Goal: Transaction & Acquisition: Purchase product/service

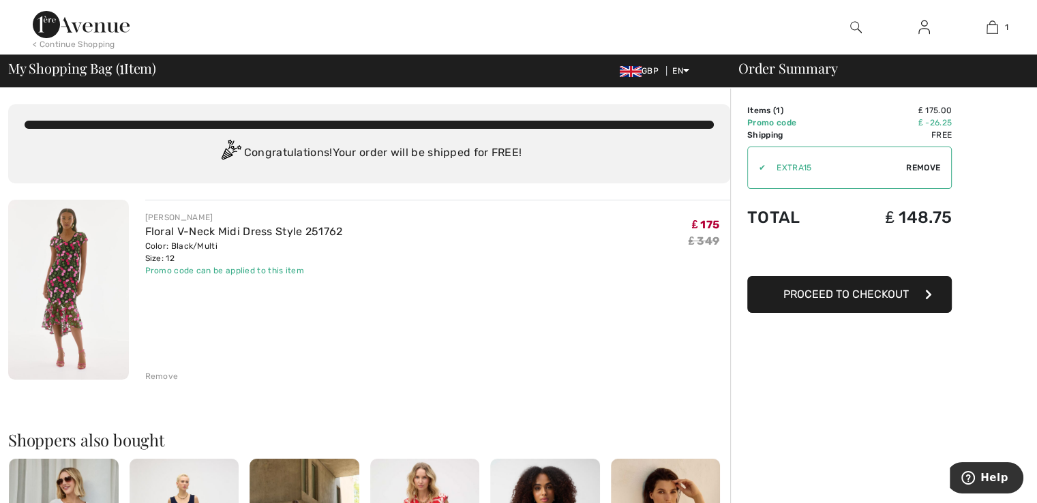
click at [845, 295] on span "Proceed to Checkout" at bounding box center [845, 294] width 125 height 13
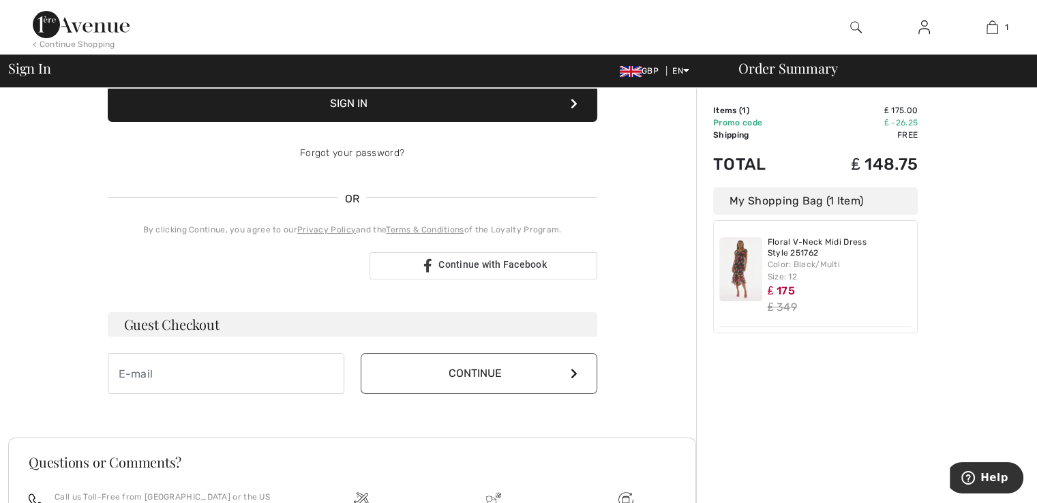
scroll to position [273, 0]
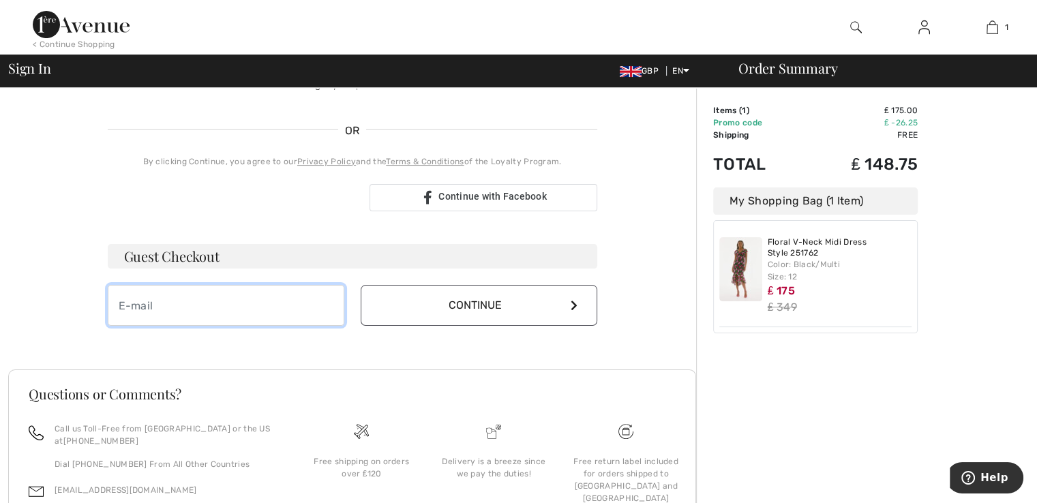
click at [220, 309] on input "email" at bounding box center [226, 305] width 237 height 41
type input "[EMAIL_ADDRESS][DOMAIN_NAME]"
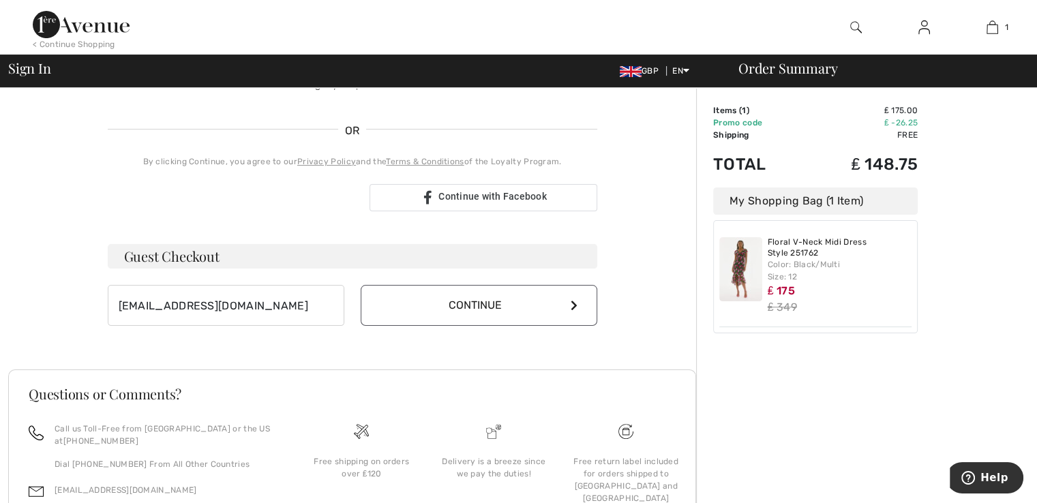
click at [496, 308] on button "Continue" at bounding box center [479, 305] width 237 height 41
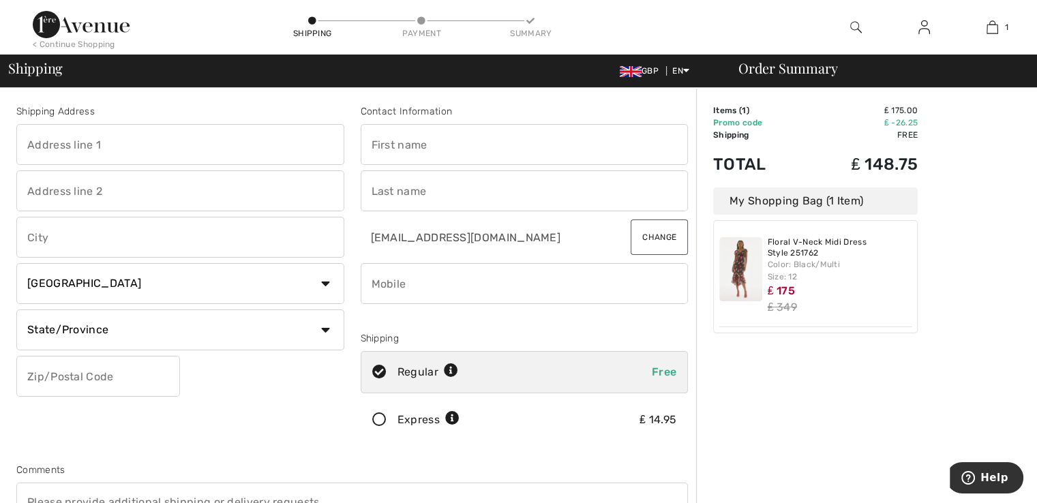
click at [211, 148] on input "text" at bounding box center [180, 144] width 328 height 41
type input "POOL FARM"
type input "PENALLT"
type input "MONMOUTH"
select select "GB"
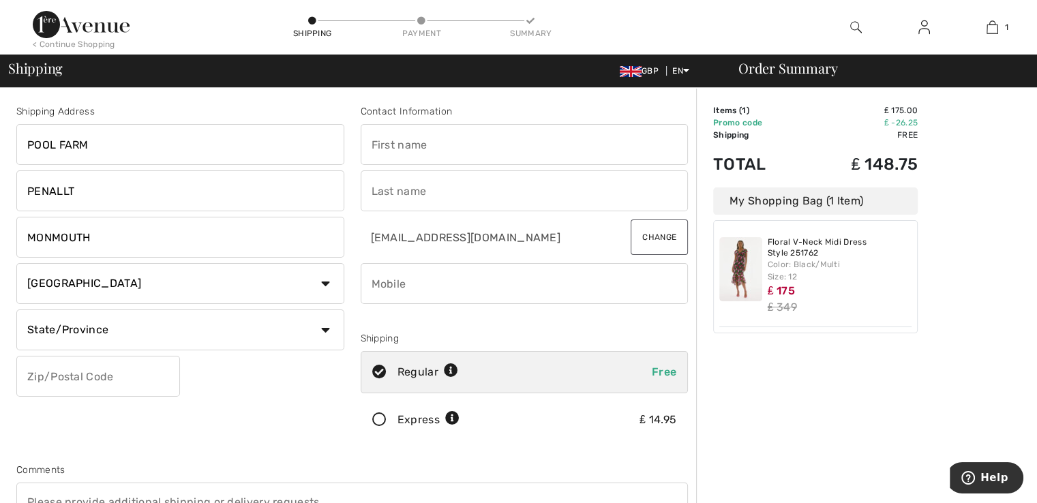
type input "NP25 4RY"
type input "MT"
type input "NP254RY"
type input "MON"
type input "NP254RY"
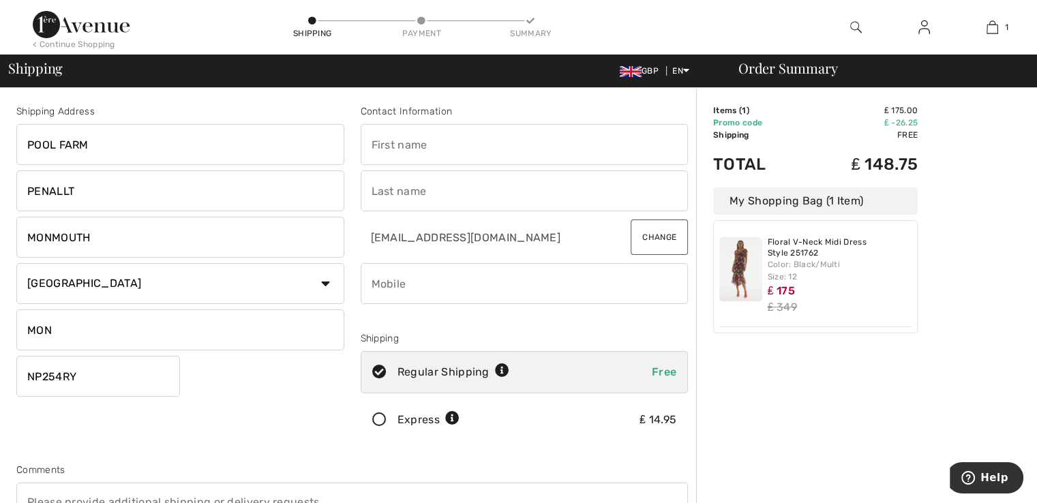
click at [451, 142] on input "text" at bounding box center [525, 144] width 328 height 41
type input "Kath"
type input "Trigg"
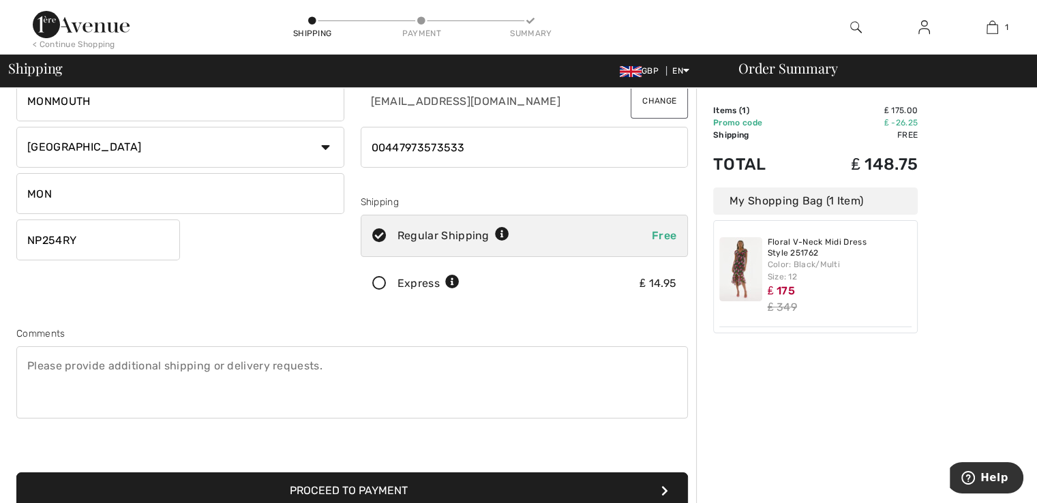
scroll to position [341, 0]
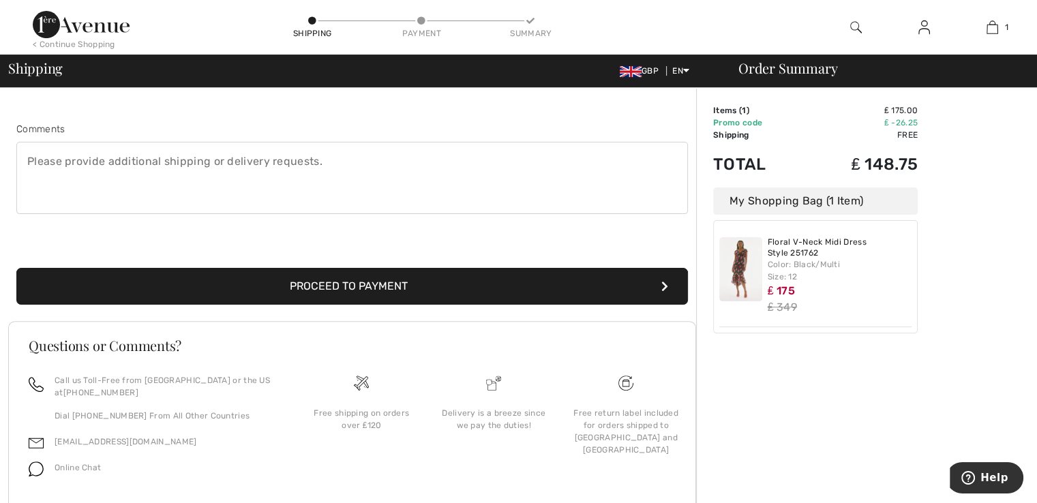
type input "00447973573533"
click at [327, 286] on button "Proceed to Payment" at bounding box center [352, 286] width 672 height 37
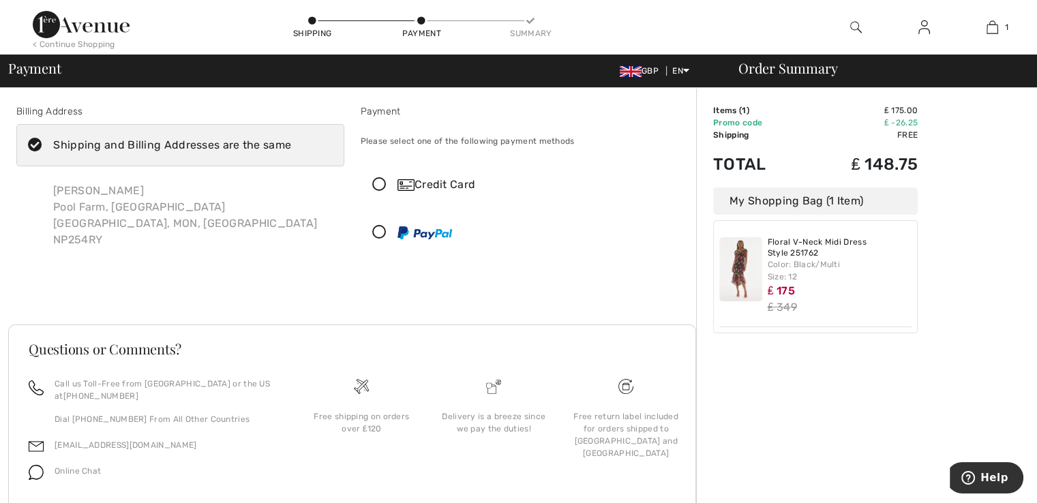
click at [381, 183] on icon at bounding box center [379, 185] width 36 height 14
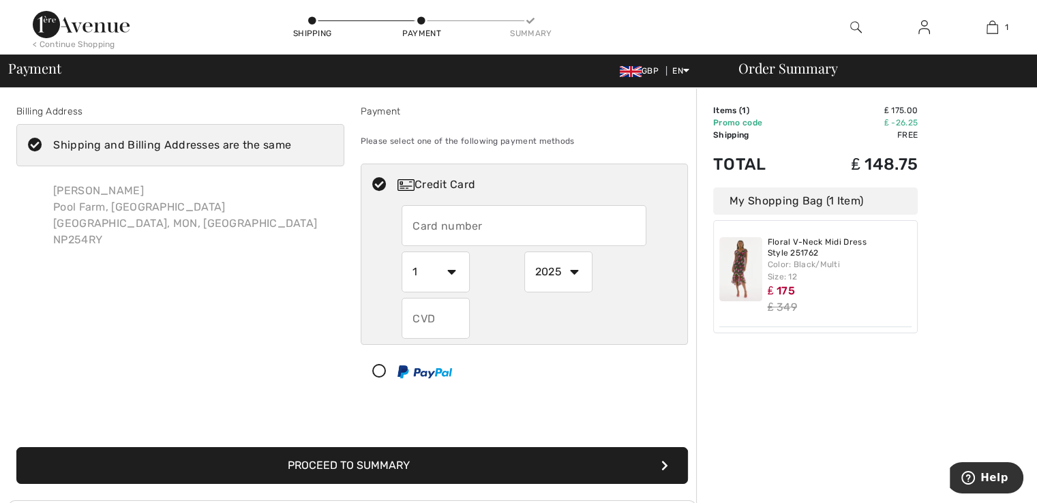
click at [462, 232] on input "text" at bounding box center [524, 225] width 245 height 41
type input "5373700400245711"
click at [452, 273] on select "1 2 3 4 5 6 7 8 9 10 11 12" at bounding box center [436, 272] width 68 height 41
select select "9"
click at [402, 252] on select "1 2 3 4 5 6 7 8 9 10 11 12" at bounding box center [436, 272] width 68 height 41
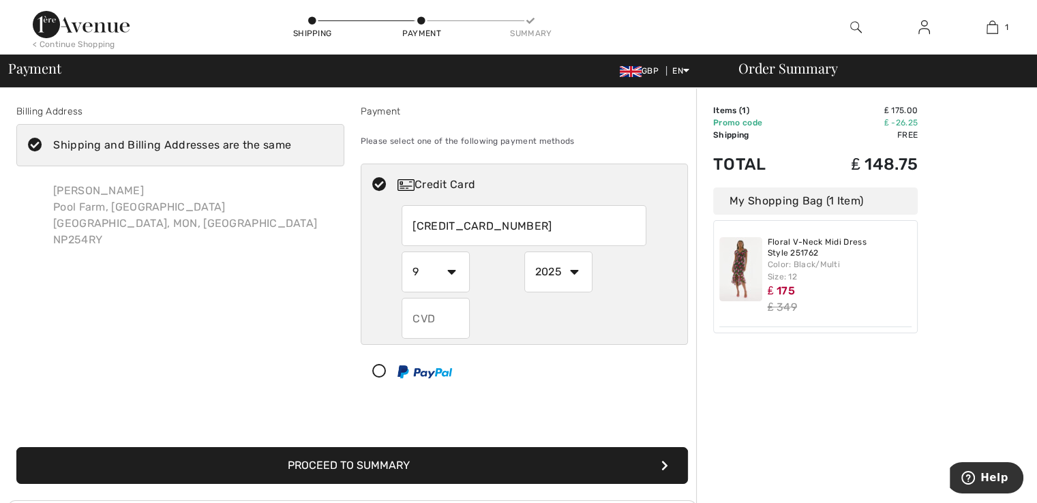
click at [570, 269] on select "2025 2026 2027 2028 2029 2030 2031 2032 2033 2034 2035" at bounding box center [558, 272] width 68 height 41
select select "2027"
click at [524, 252] on select "2025 2026 2027 2028 2029 2030 2031 2032 2033 2034 2035" at bounding box center [558, 272] width 68 height 41
click at [439, 318] on input "text" at bounding box center [436, 318] width 68 height 41
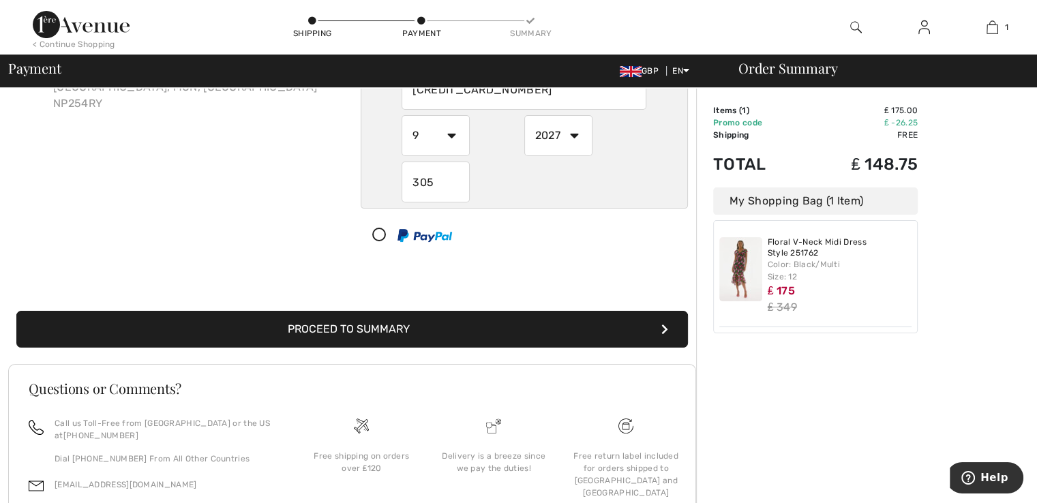
type input "305"
click at [376, 324] on button "Proceed to Summary" at bounding box center [352, 329] width 672 height 37
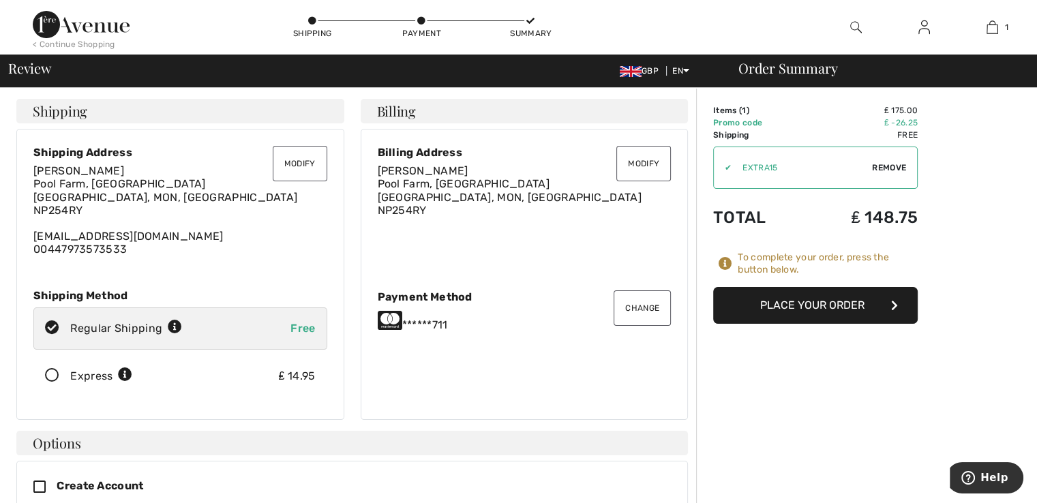
click at [647, 162] on button "Modify" at bounding box center [643, 163] width 55 height 35
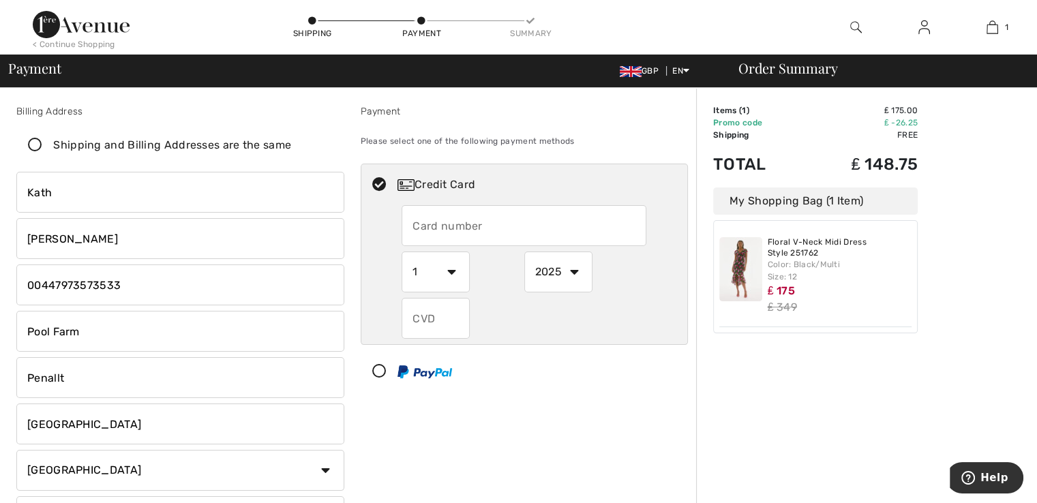
click at [59, 190] on input "Kath" at bounding box center [180, 192] width 328 height 41
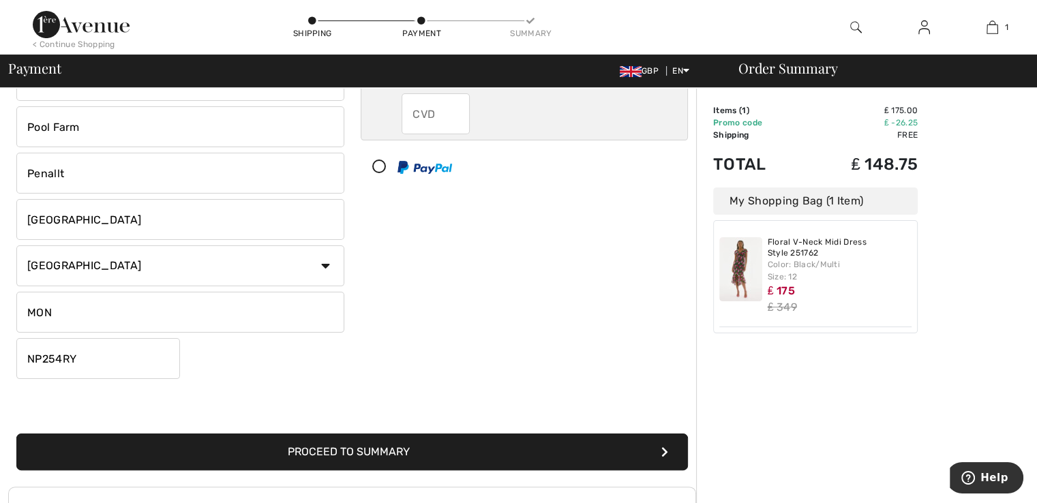
scroll to position [273, 0]
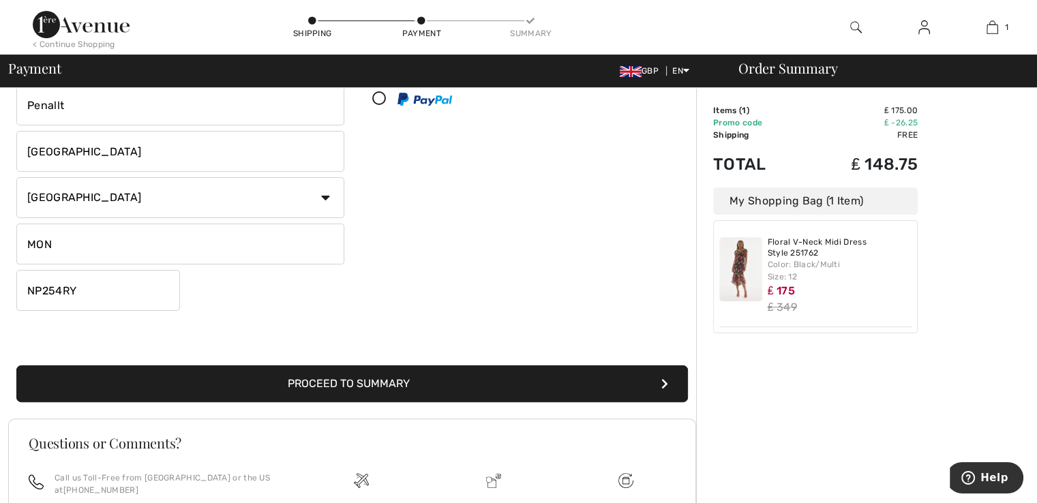
type input "Kathleen"
click at [360, 386] on button "Proceed to Summary" at bounding box center [352, 383] width 672 height 37
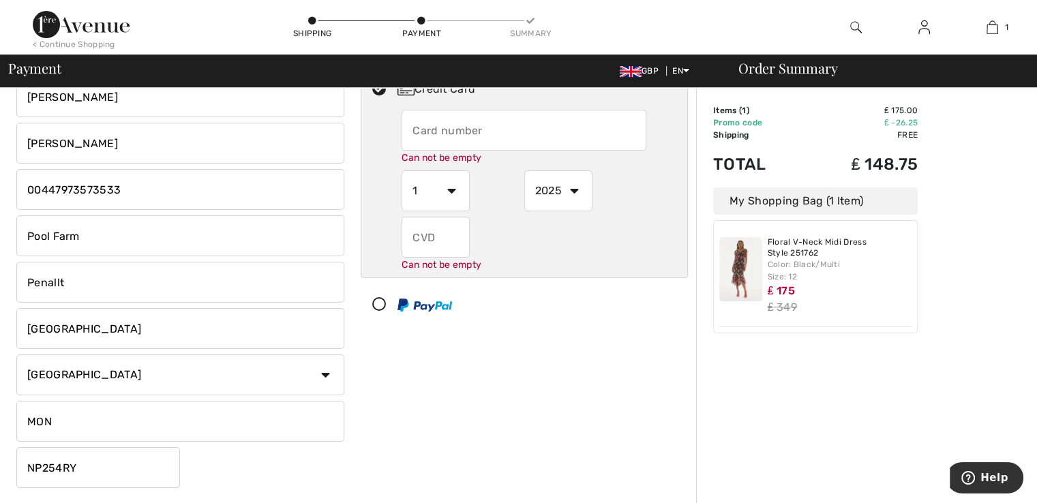
scroll to position [0, 0]
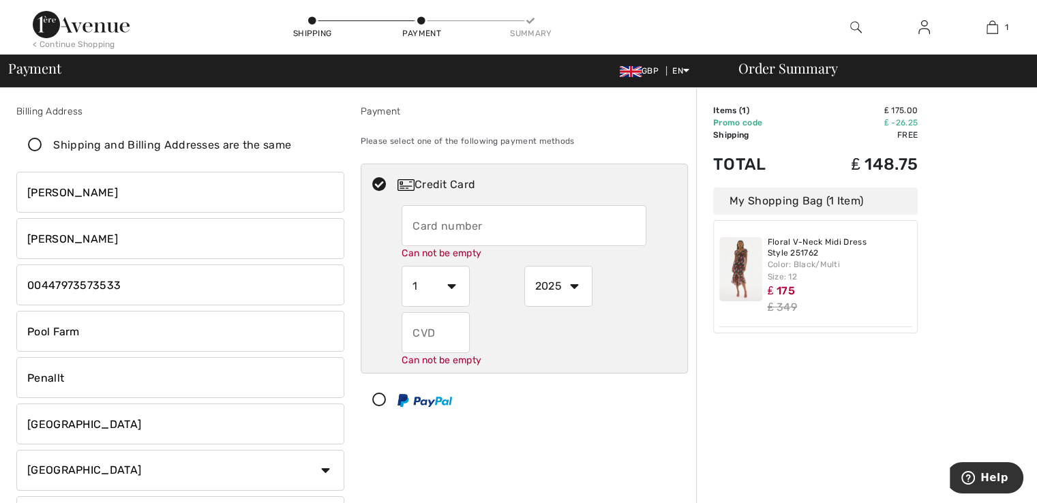
click at [479, 228] on input "text" at bounding box center [524, 225] width 245 height 41
radio input "true"
type input "5373700400245711"
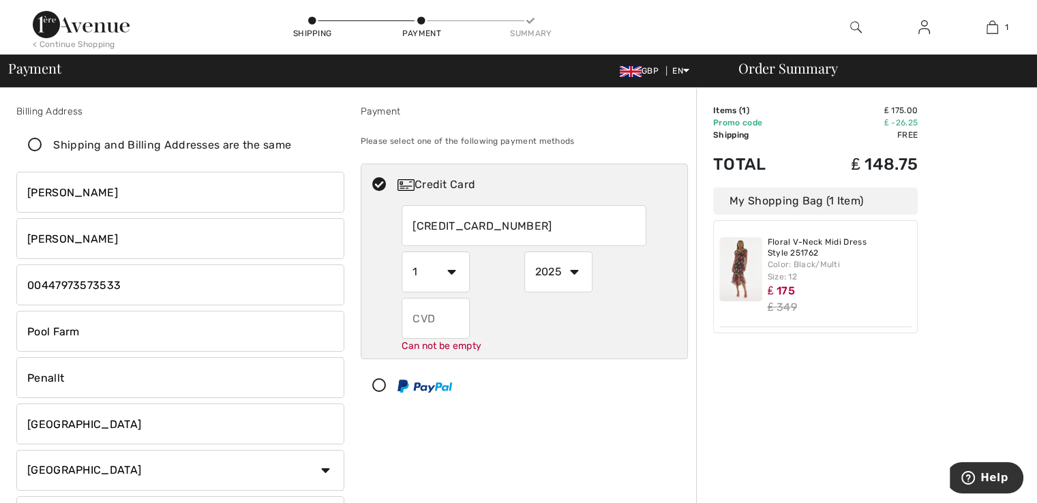
click at [454, 290] on select "1 2 3 4 5 6 7 8 9 10 11 12" at bounding box center [436, 272] width 68 height 41
radio input "true"
select select "9"
click at [402, 252] on select "1 2 3 4 5 6 7 8 9 10 11 12" at bounding box center [436, 272] width 68 height 41
click at [571, 271] on select "2025 2026 2027 2028 2029 2030 2031 2032 2033 2034 2035" at bounding box center [558, 272] width 68 height 41
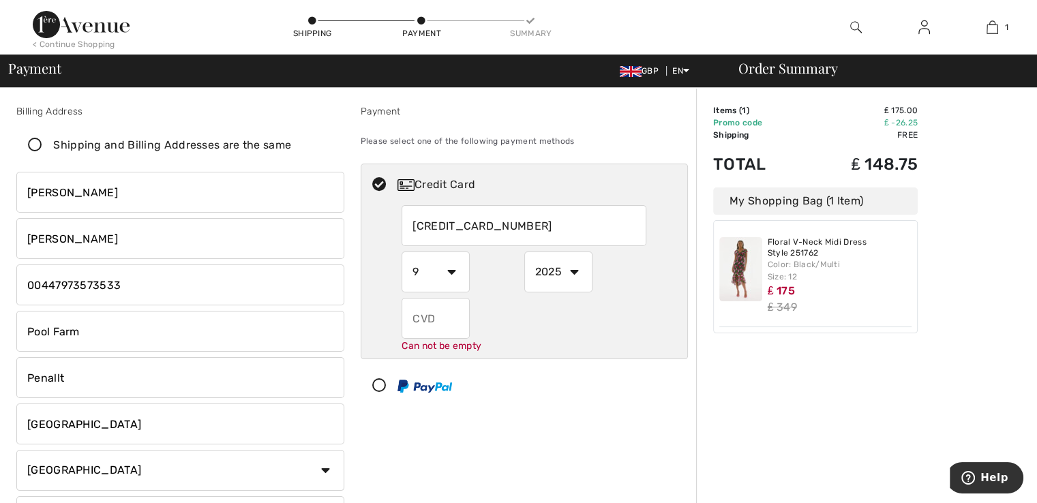
radio input "true"
select select "2027"
click at [524, 252] on select "2025 2026 2027 2028 2029 2030 2031 2032 2033 2034 2035" at bounding box center [558, 272] width 68 height 41
click at [452, 318] on input "text" at bounding box center [436, 318] width 68 height 41
radio input "true"
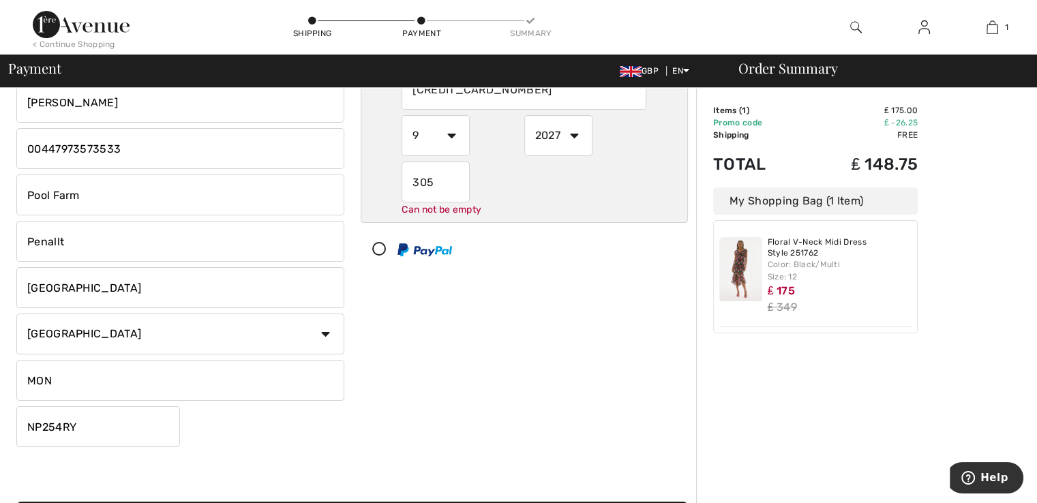
scroll to position [205, 0]
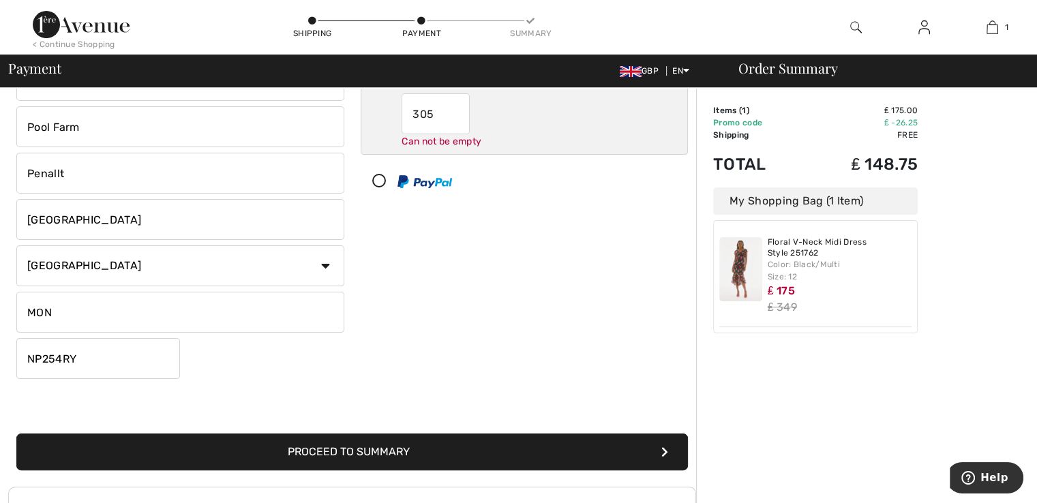
type input "305"
click at [406, 449] on button "Proceed to Summary" at bounding box center [352, 452] width 672 height 37
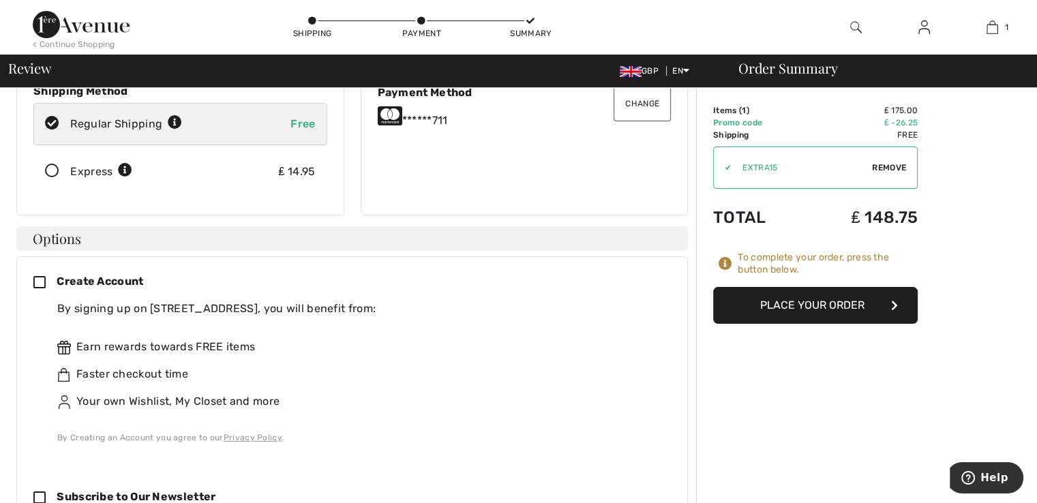
scroll to position [273, 0]
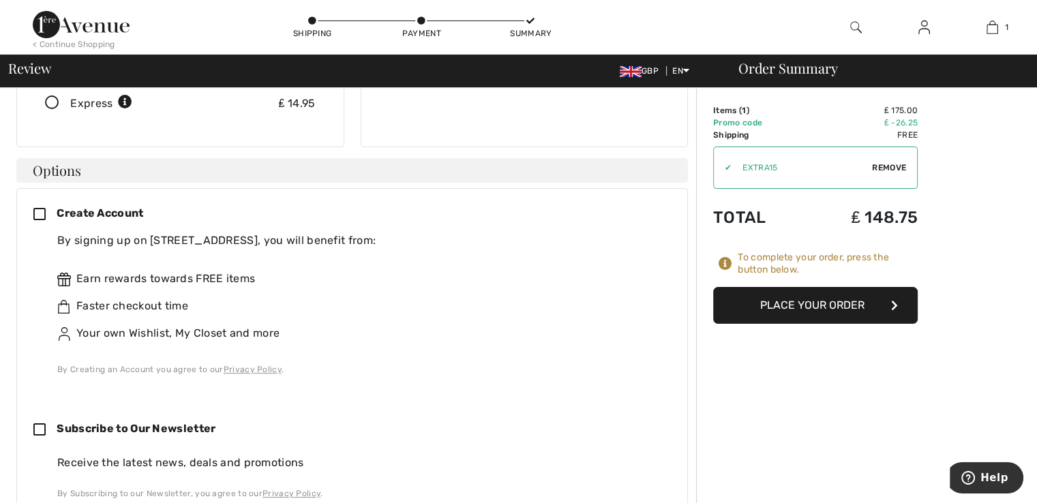
click at [39, 212] on icon at bounding box center [44, 215] width 23 height 14
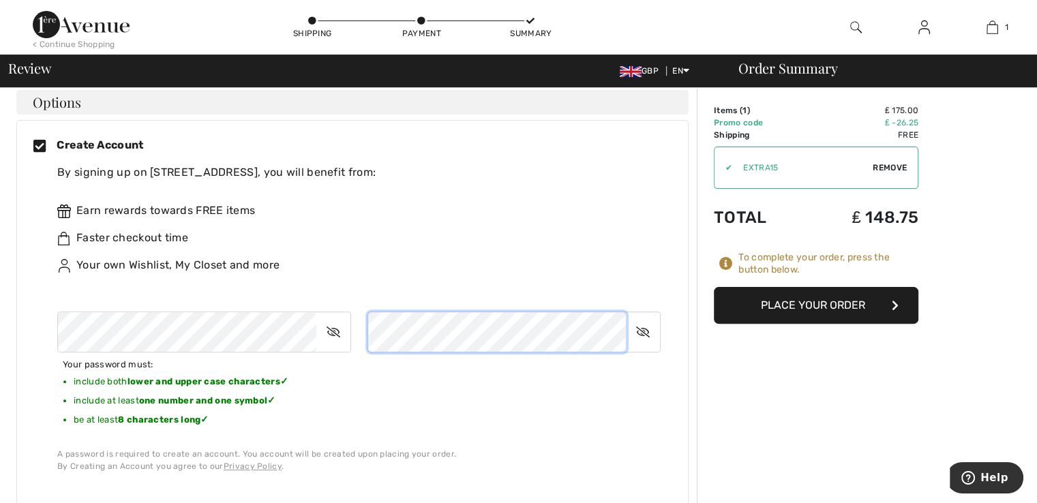
scroll to position [477, 0]
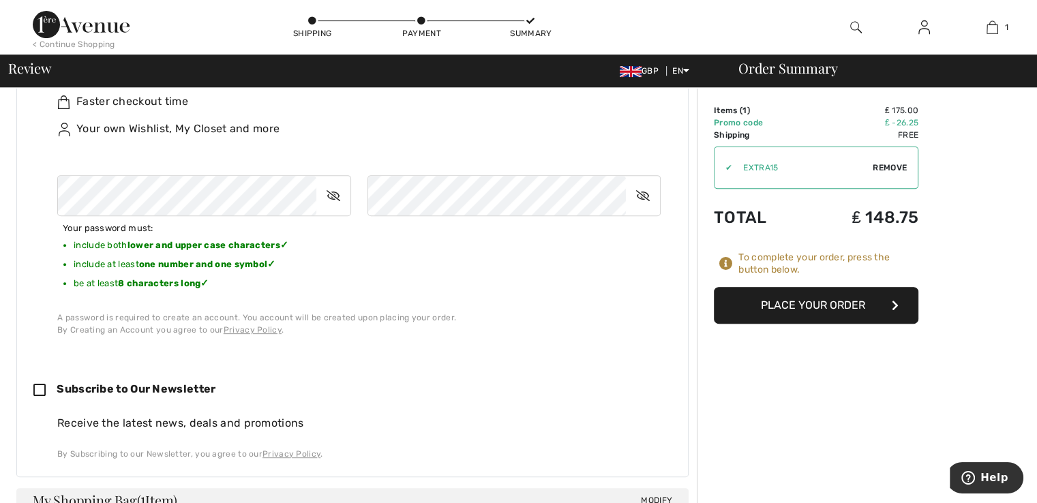
click at [39, 386] on icon at bounding box center [44, 391] width 23 height 14
checkbox input "true"
click at [802, 303] on button "Place Your Order" at bounding box center [816, 305] width 205 height 37
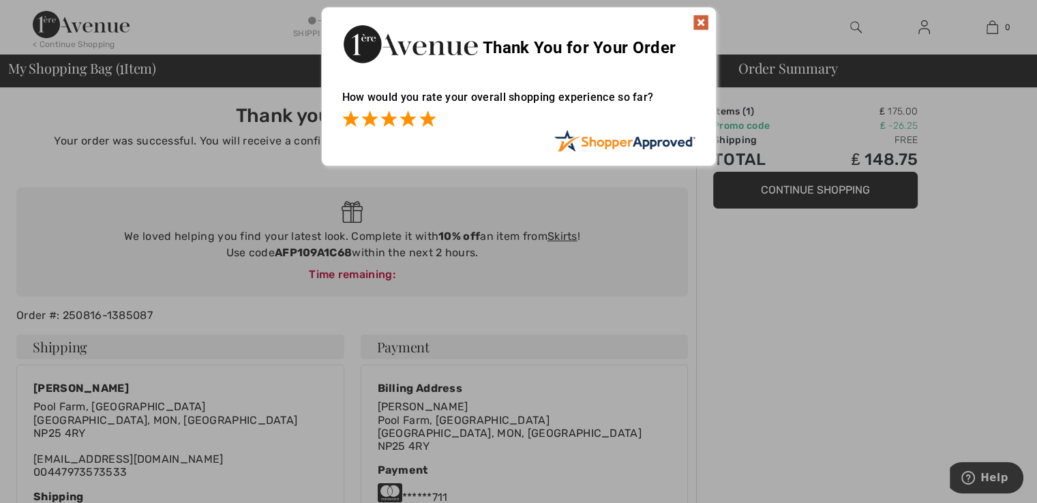
click at [425, 123] on span at bounding box center [427, 118] width 16 height 16
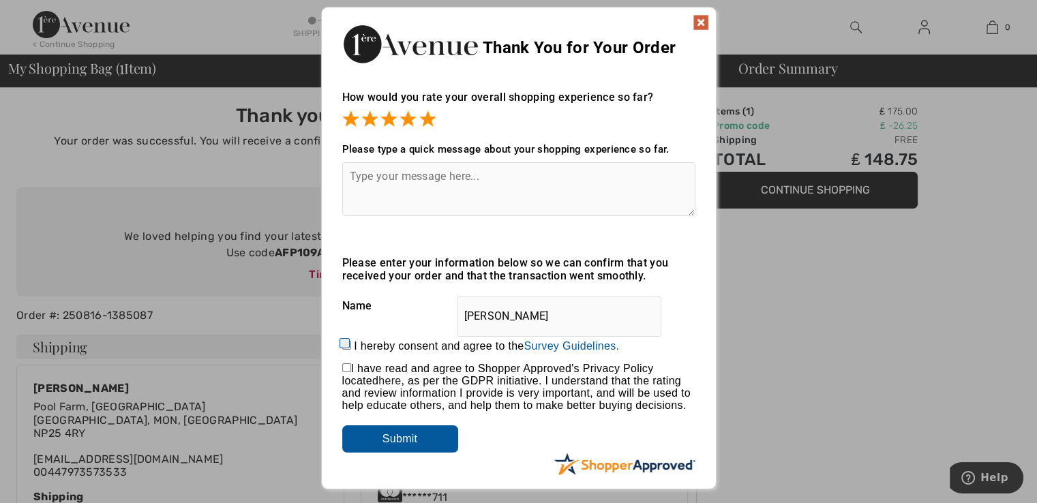
click at [700, 20] on img at bounding box center [701, 22] width 16 height 16
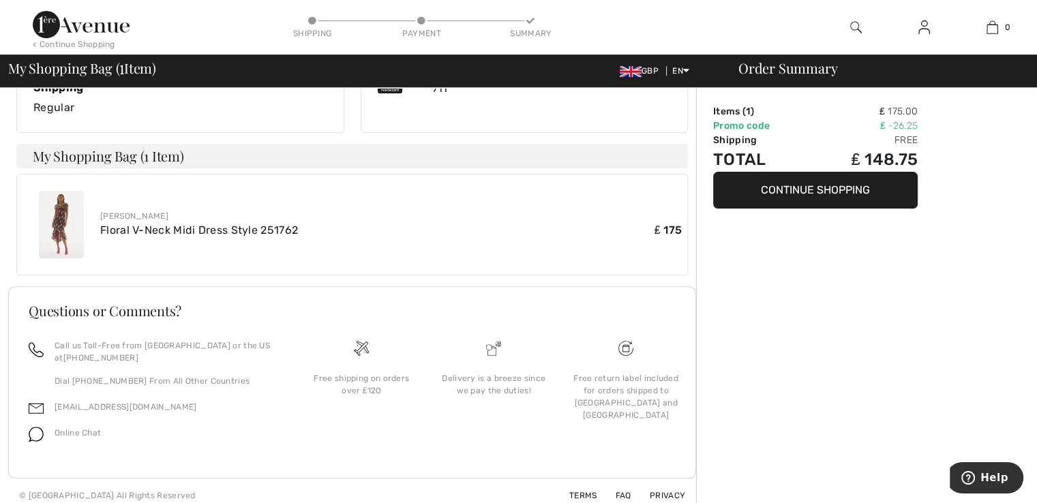
scroll to position [136, 0]
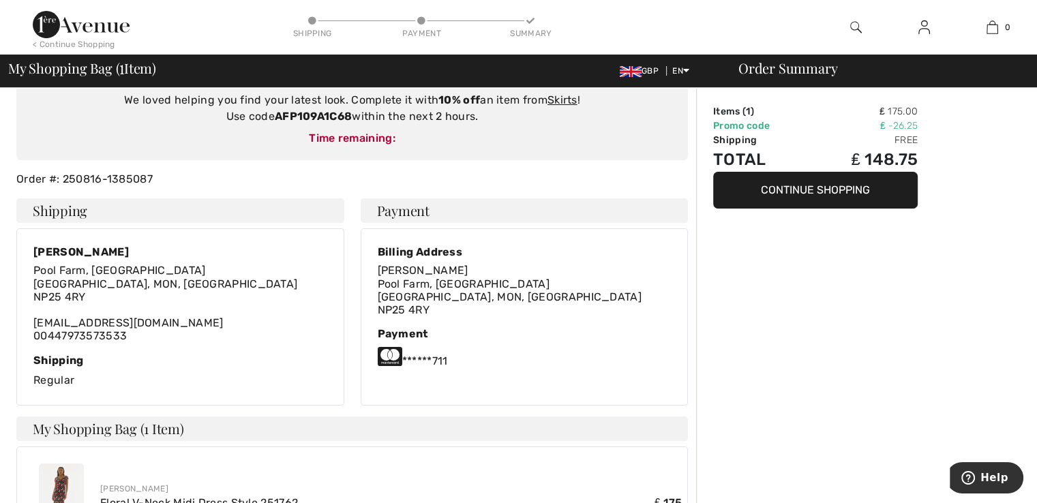
click at [826, 192] on button "Continue Shopping" at bounding box center [815, 190] width 205 height 37
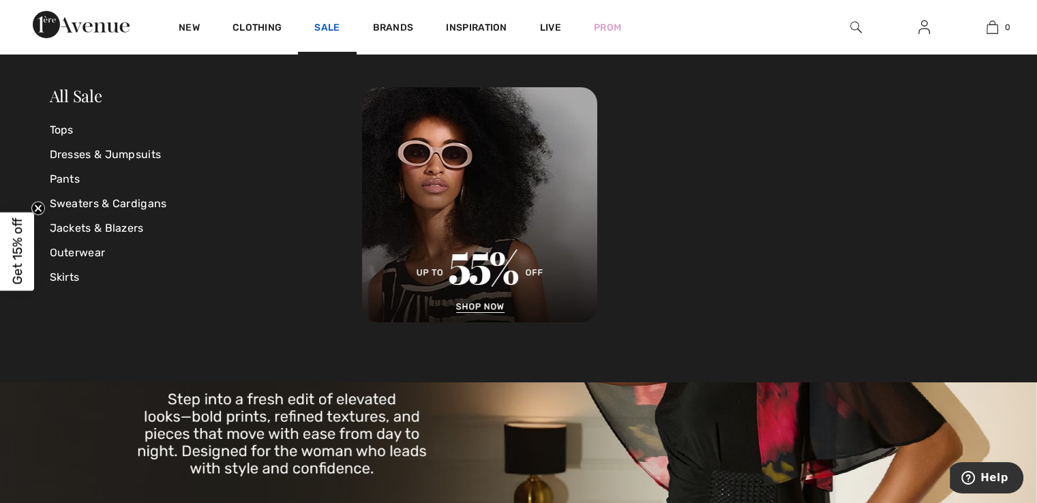
click at [331, 25] on link "Sale" at bounding box center [326, 29] width 25 height 14
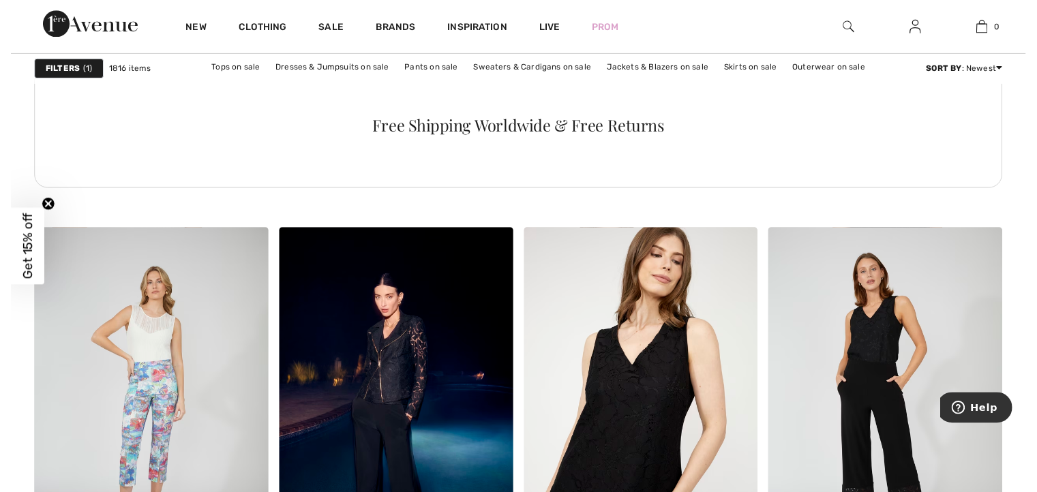
scroll to position [2182, 0]
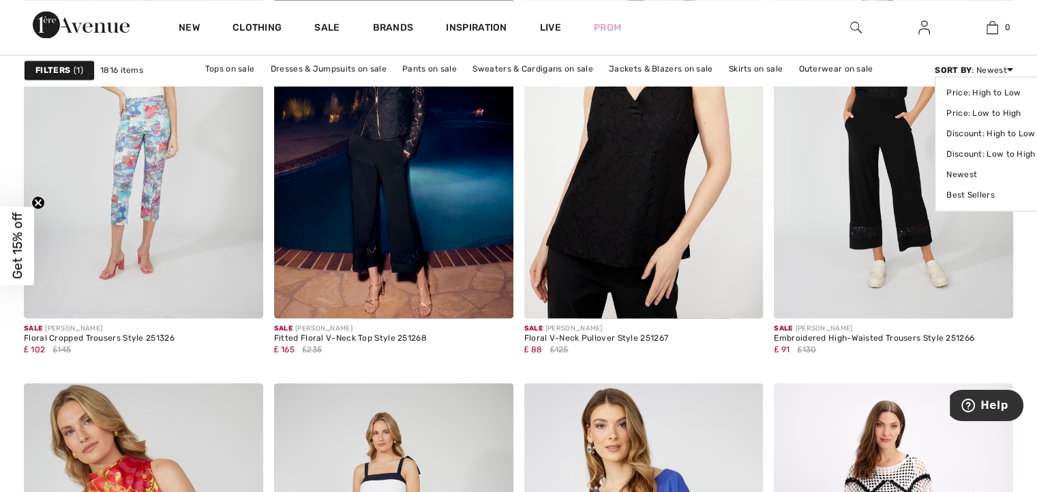
click at [957, 65] on strong "Sort By" at bounding box center [953, 70] width 37 height 10
click at [960, 116] on link "Price: Low to High" at bounding box center [990, 113] width 89 height 20
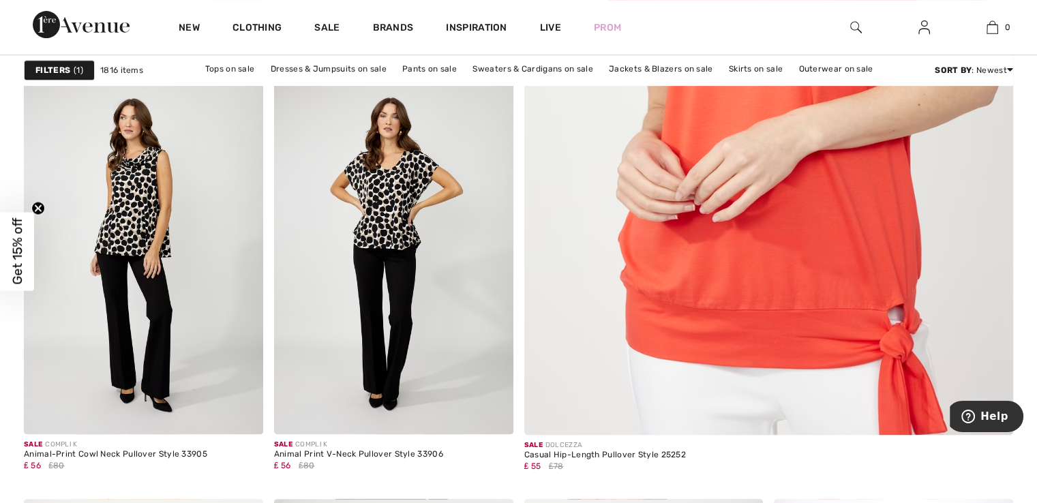
scroll to position [955, 0]
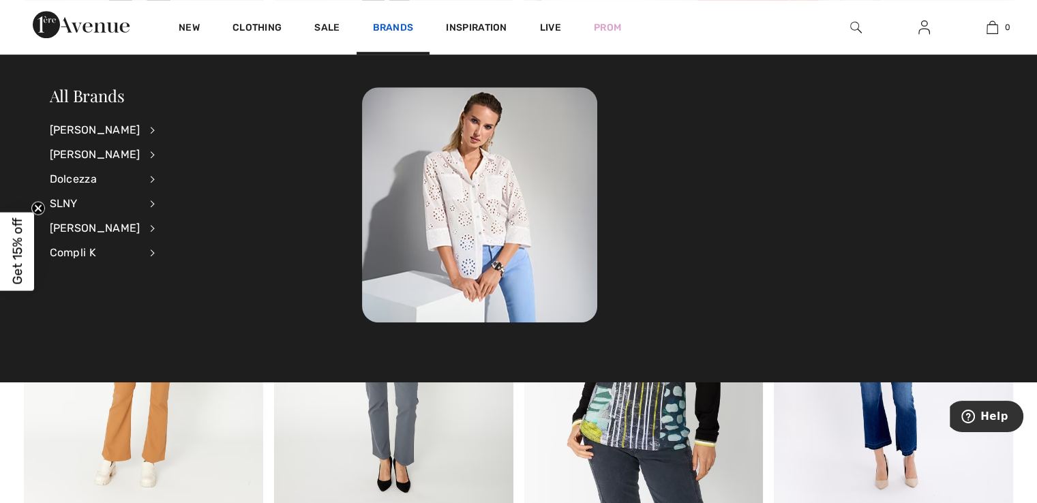
click at [390, 29] on link "Brands" at bounding box center [393, 29] width 41 height 14
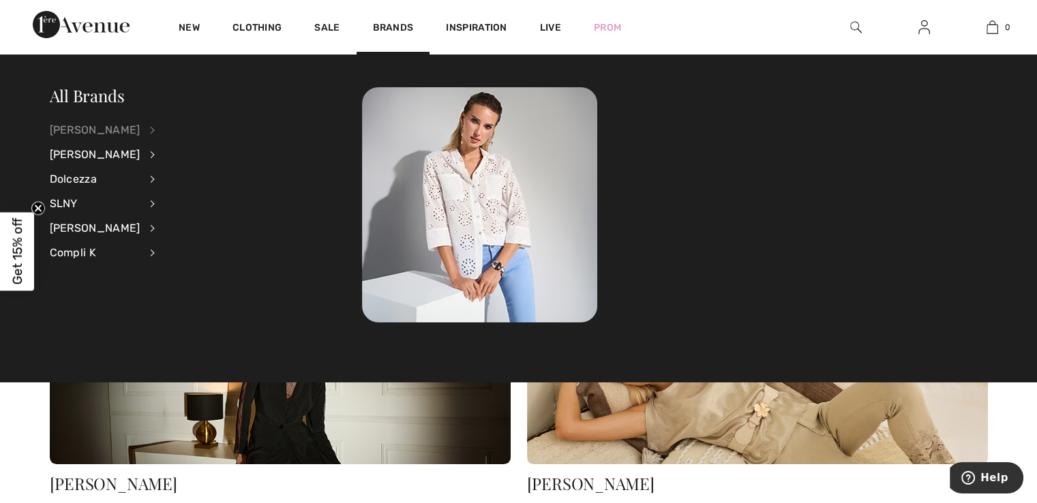
click at [112, 128] on div "[PERSON_NAME]" at bounding box center [95, 130] width 91 height 25
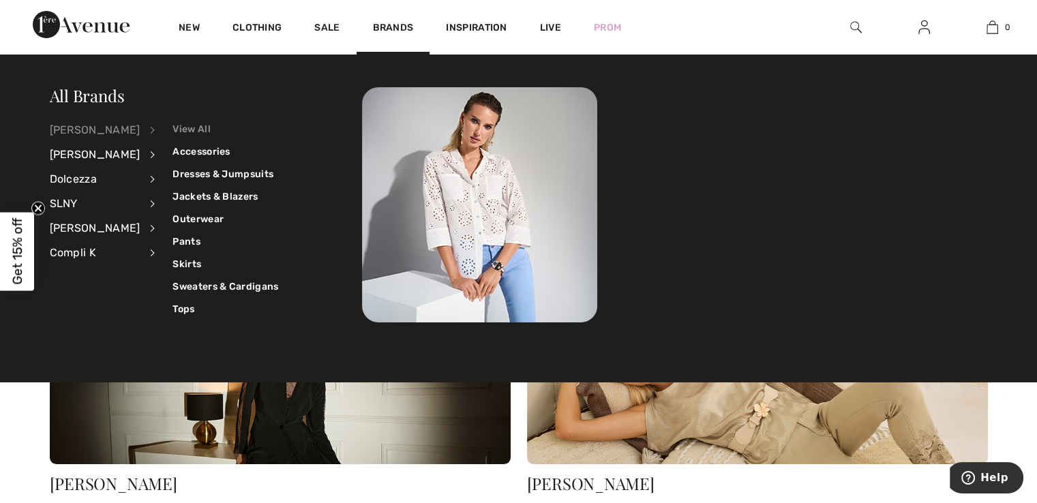
click at [183, 126] on link "View All" at bounding box center [225, 129] width 106 height 22
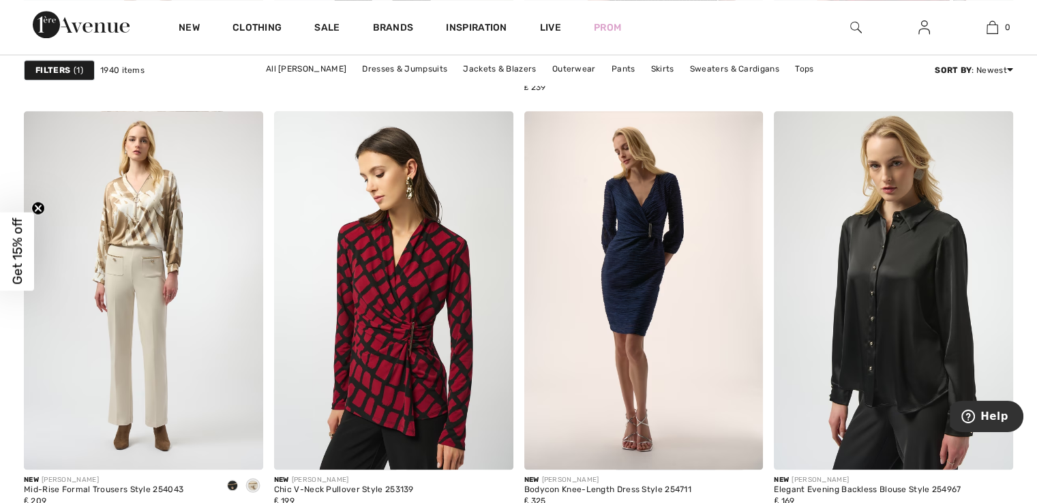
scroll to position [6545, 0]
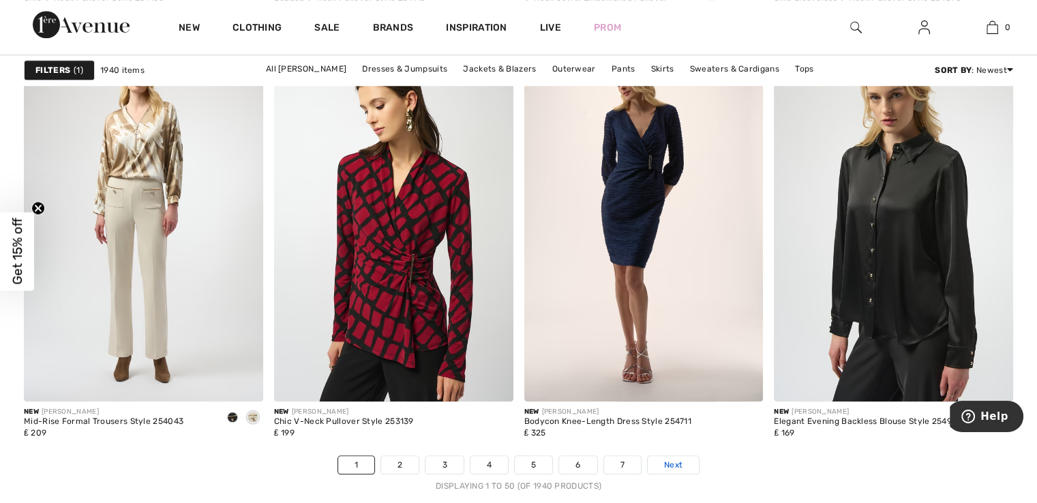
click at [683, 468] on link "Next" at bounding box center [673, 465] width 51 height 18
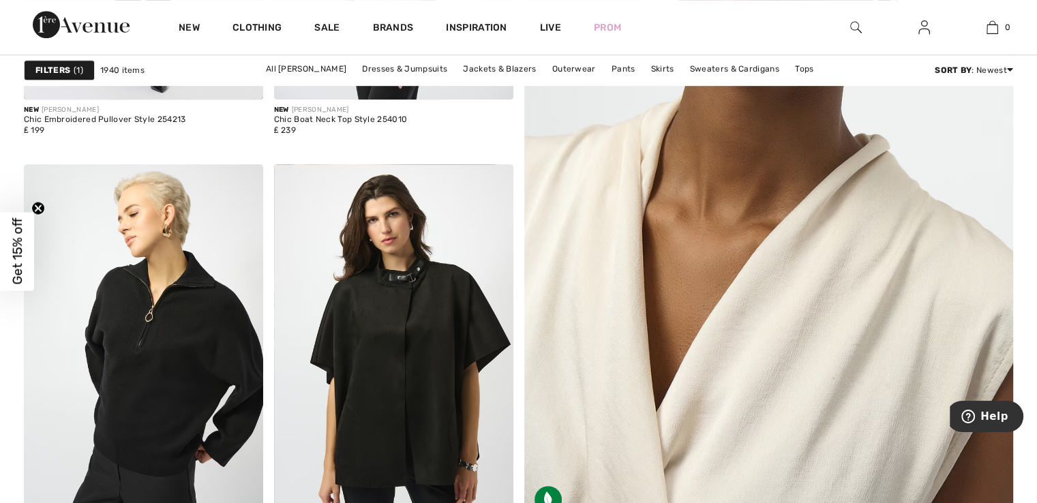
scroll to position [886, 0]
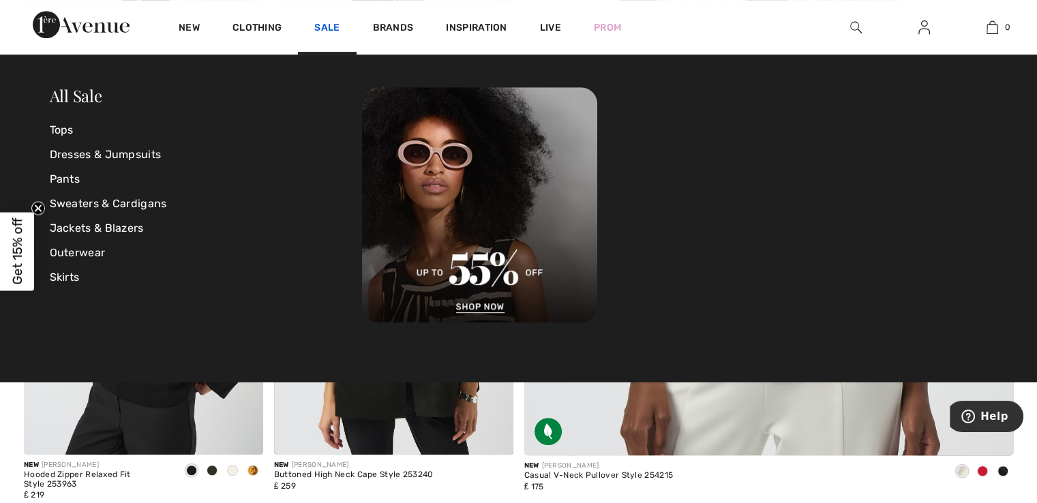
click at [327, 25] on link "Sale" at bounding box center [326, 29] width 25 height 14
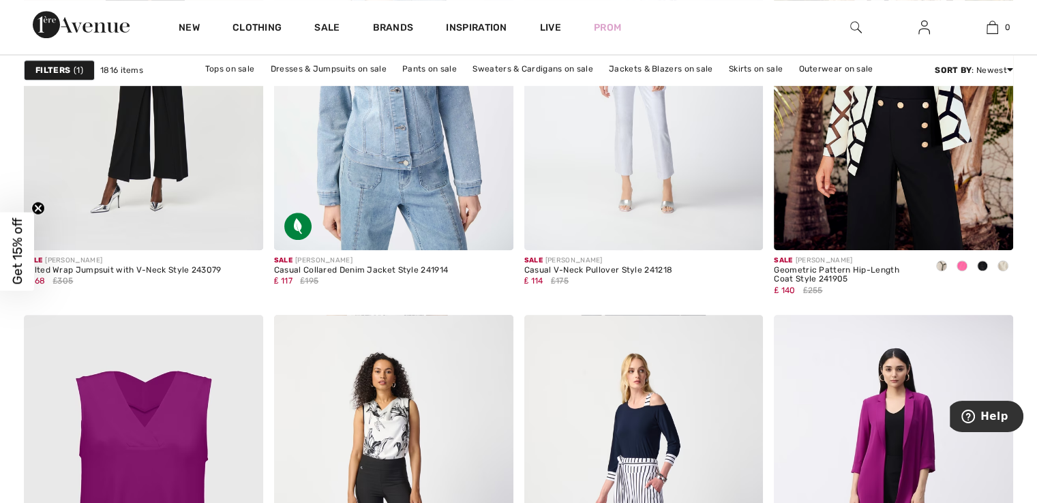
scroll to position [6273, 0]
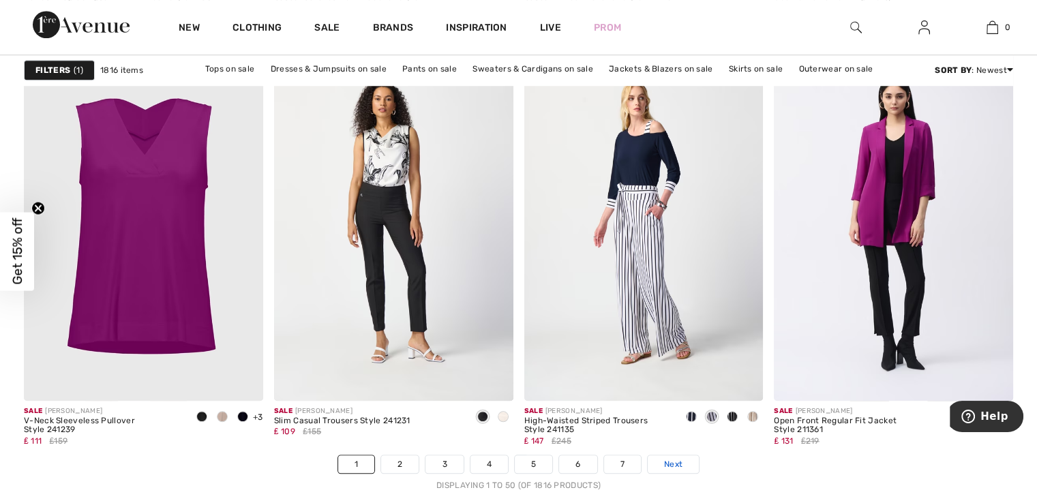
click at [676, 460] on span "Next" at bounding box center [673, 464] width 18 height 12
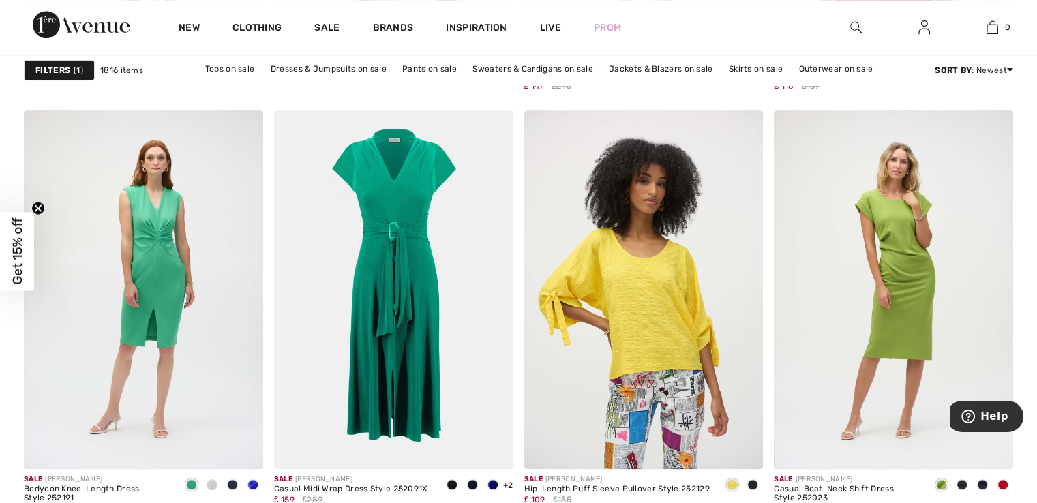
scroll to position [6273, 0]
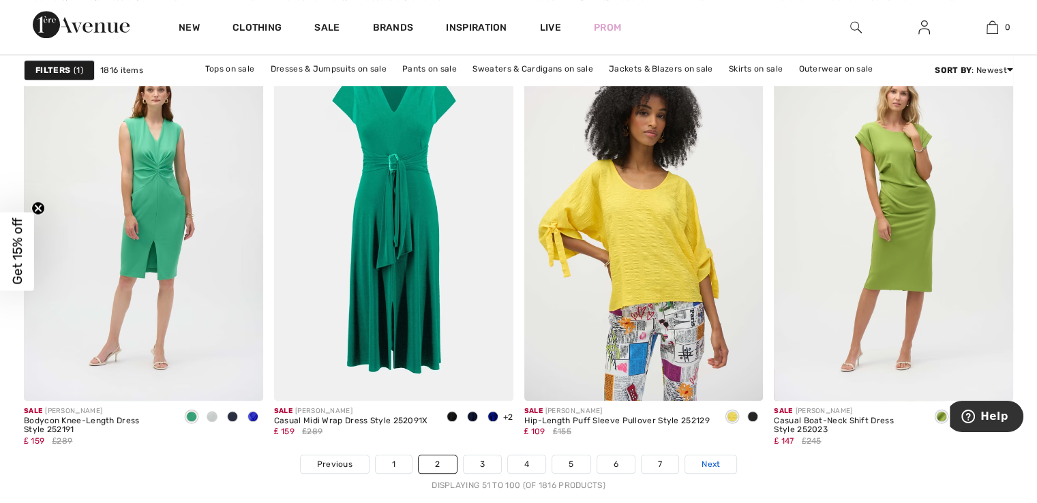
click at [709, 458] on span "Next" at bounding box center [711, 464] width 18 height 12
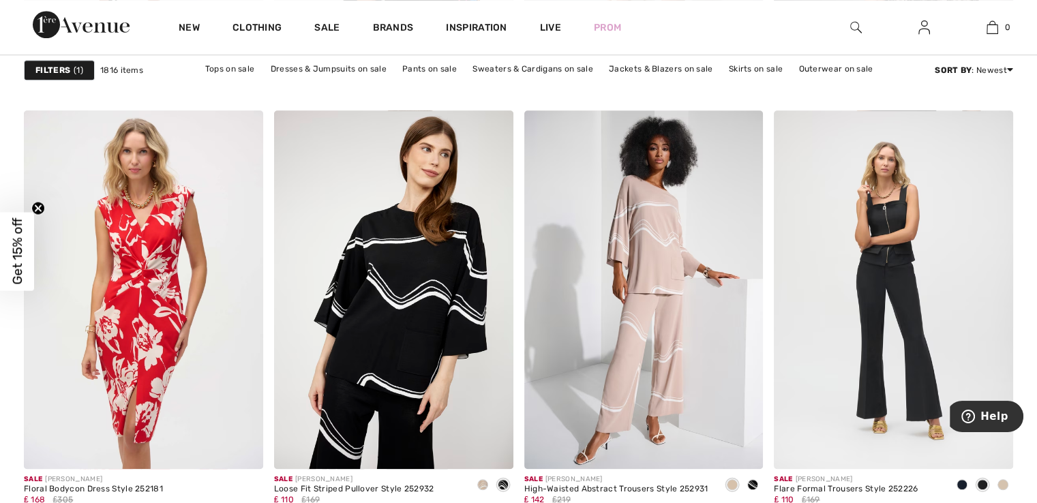
scroll to position [6477, 0]
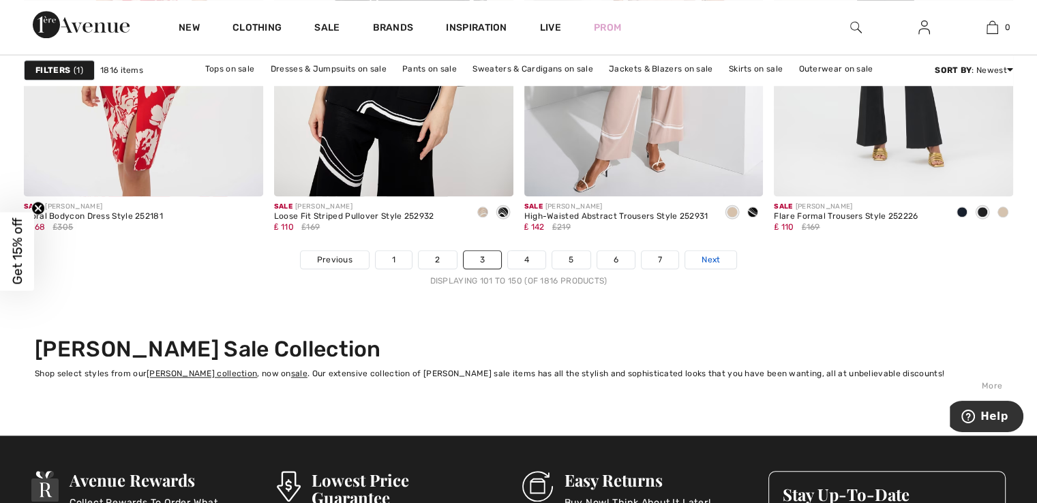
click at [713, 260] on span "Next" at bounding box center [711, 260] width 18 height 12
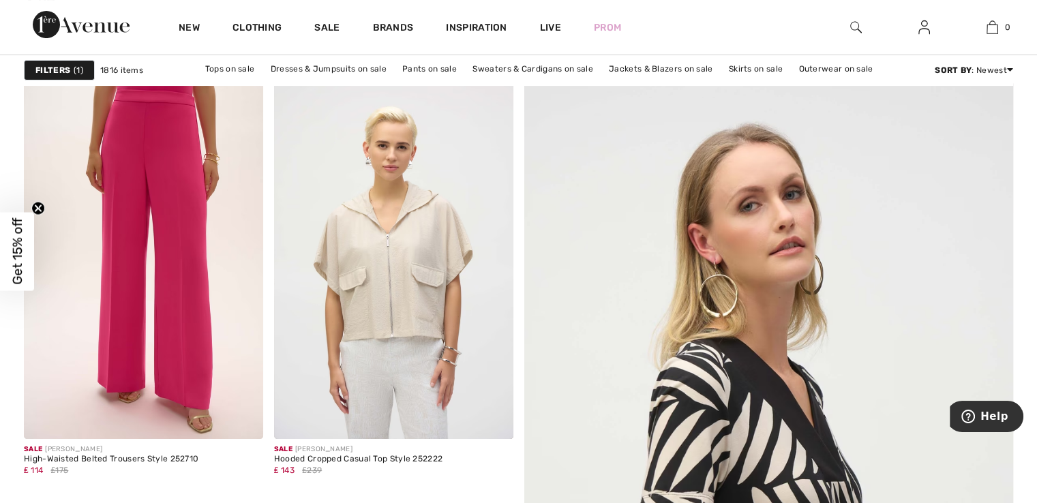
scroll to position [409, 0]
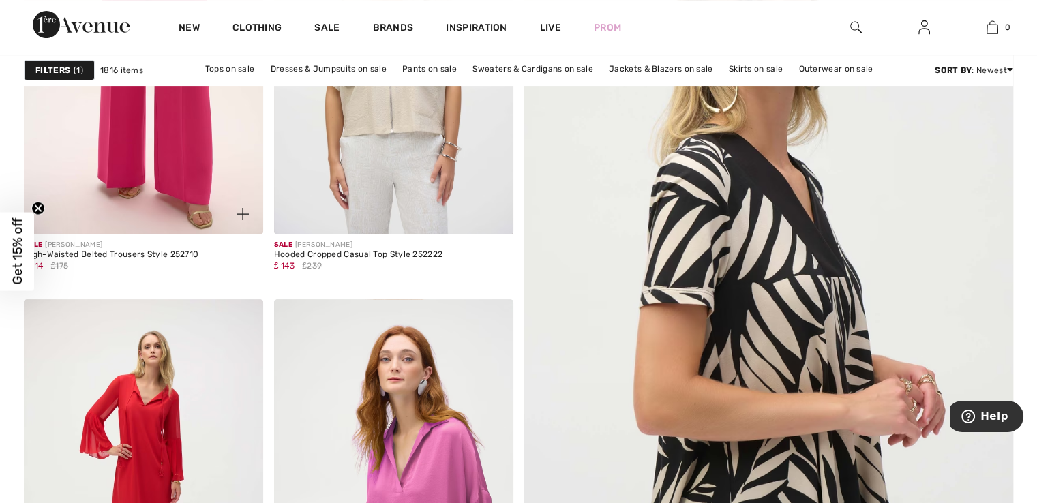
click at [33, 207] on circle "Close teaser" at bounding box center [38, 208] width 13 height 13
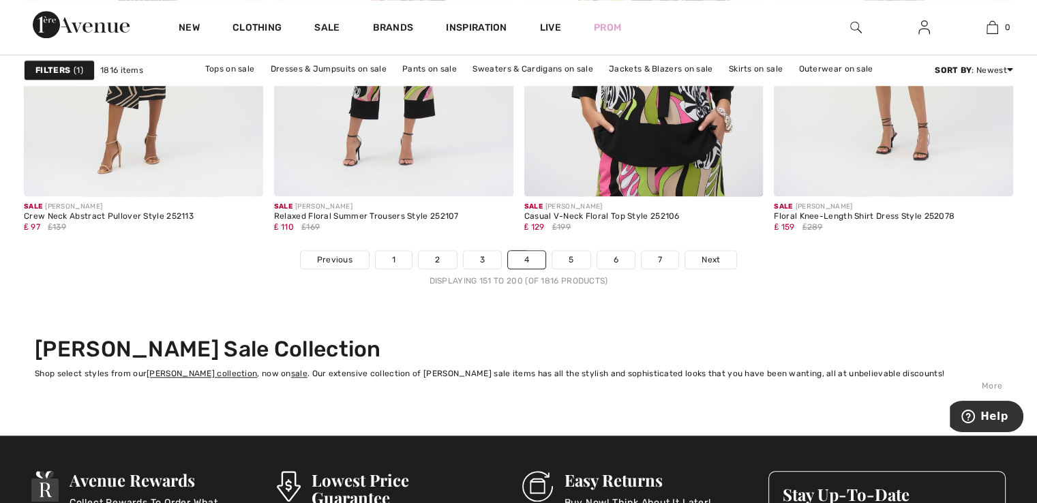
scroll to position [6545, 0]
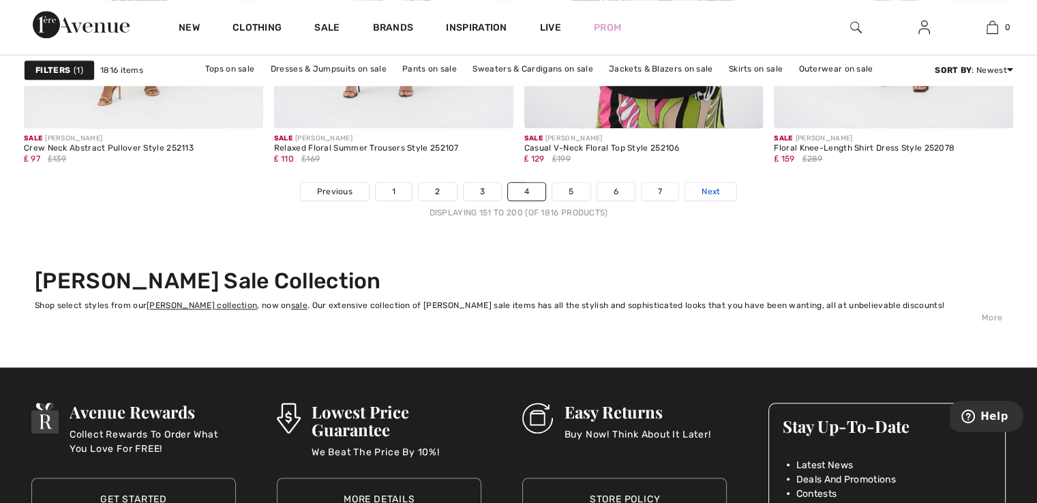
click at [717, 189] on span "Next" at bounding box center [711, 191] width 18 height 12
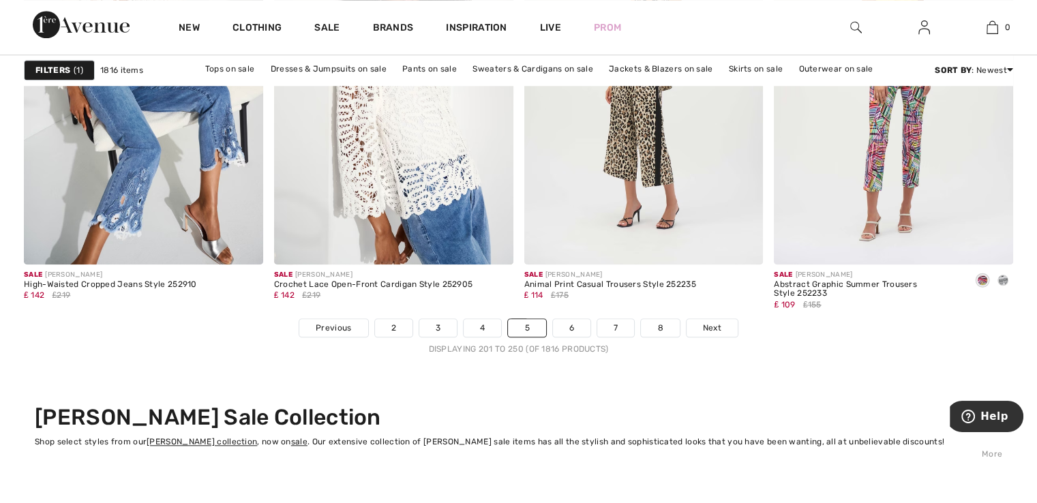
scroll to position [6273, 0]
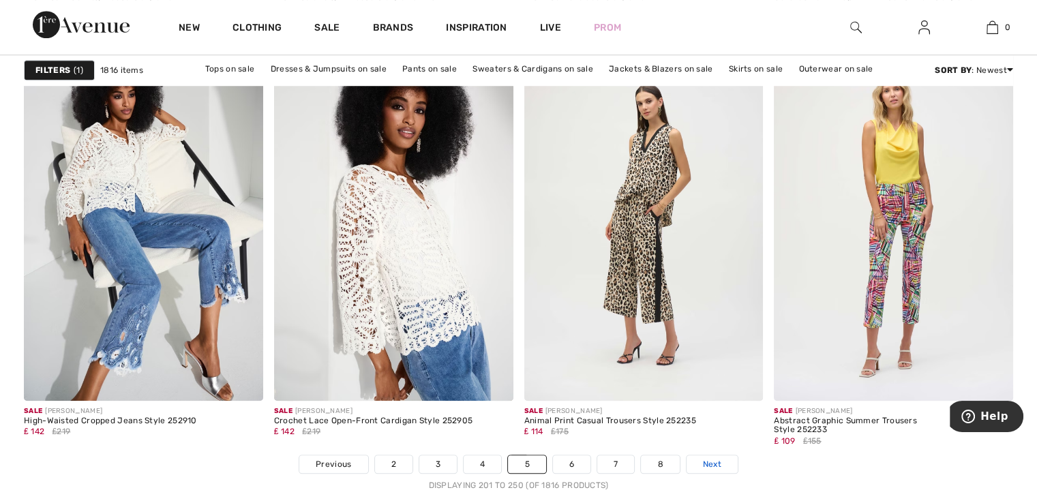
click at [715, 462] on span "Next" at bounding box center [712, 464] width 18 height 12
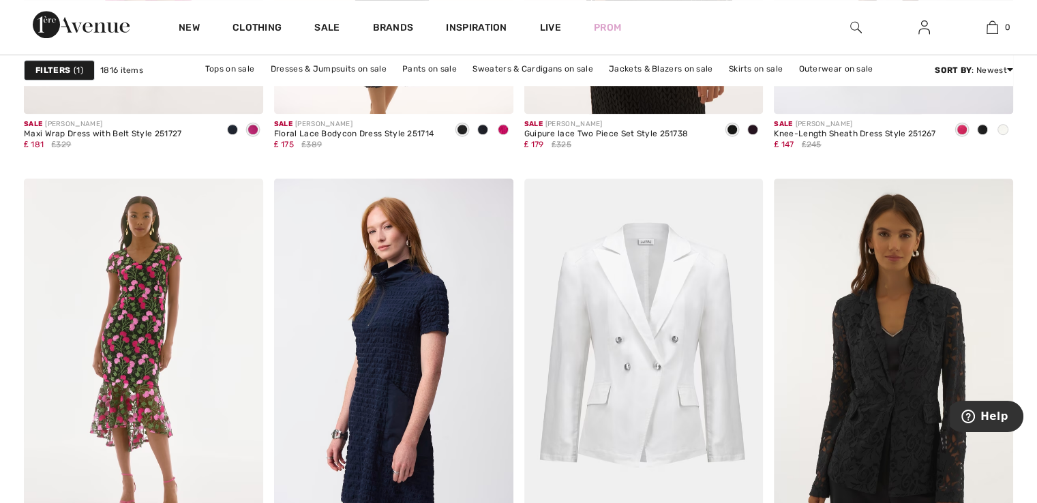
scroll to position [6273, 0]
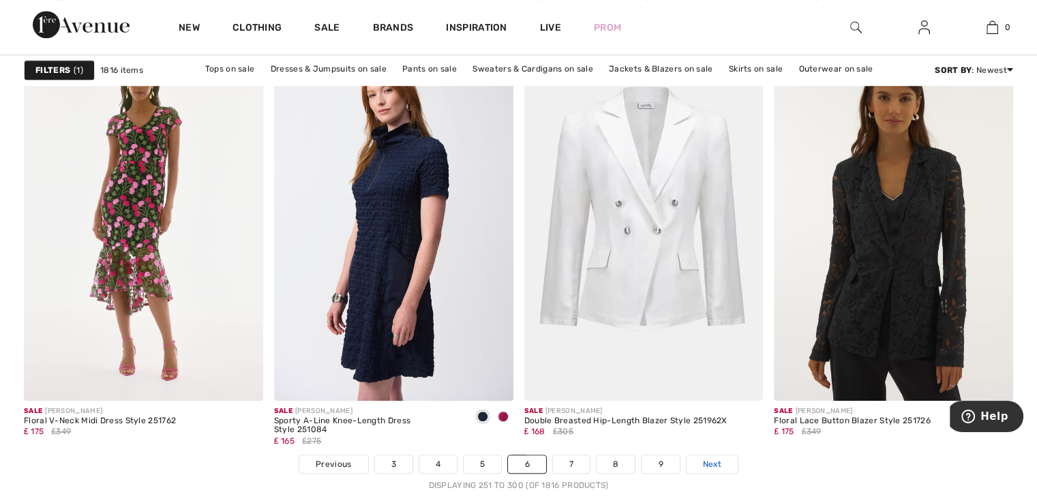
click at [706, 462] on span "Next" at bounding box center [712, 464] width 18 height 12
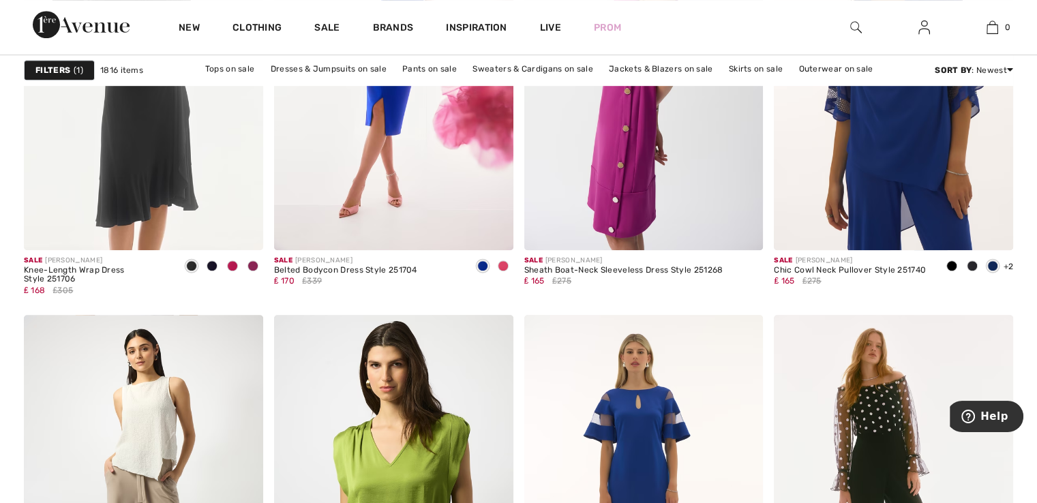
scroll to position [6273, 0]
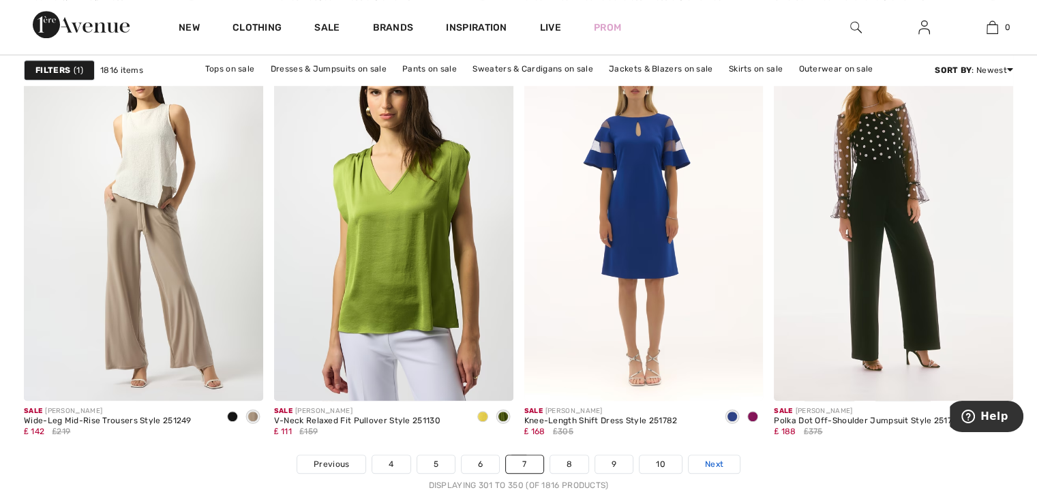
click at [723, 459] on link "Next" at bounding box center [714, 464] width 51 height 18
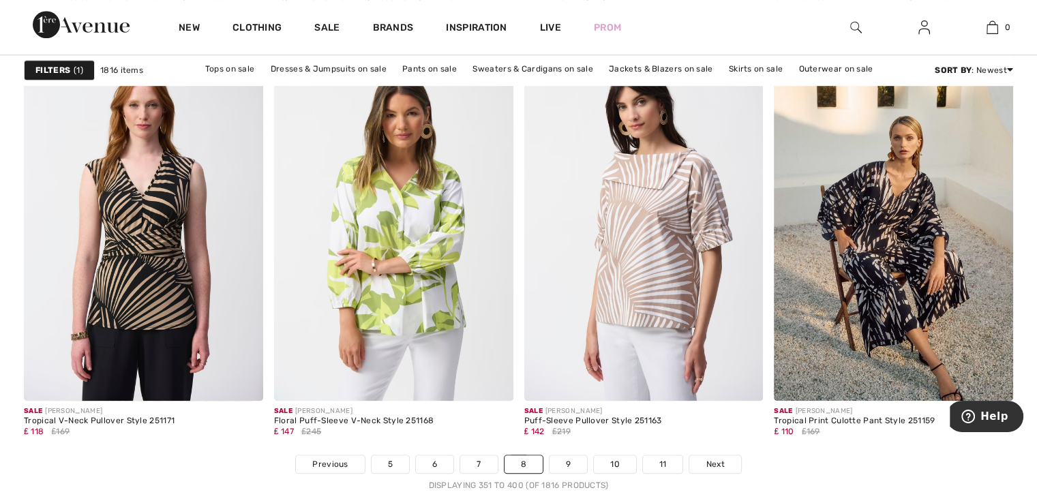
scroll to position [6341, 0]
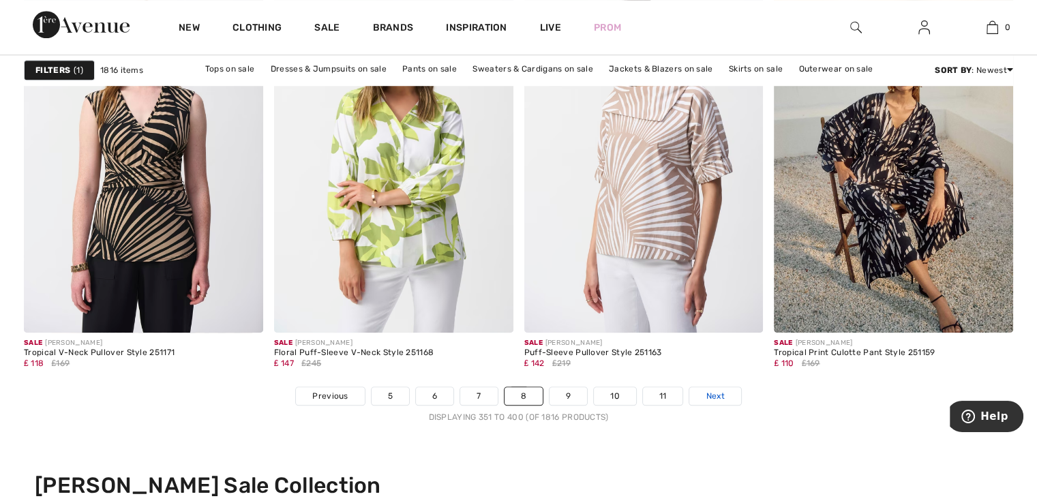
click at [707, 391] on span "Next" at bounding box center [715, 396] width 18 height 12
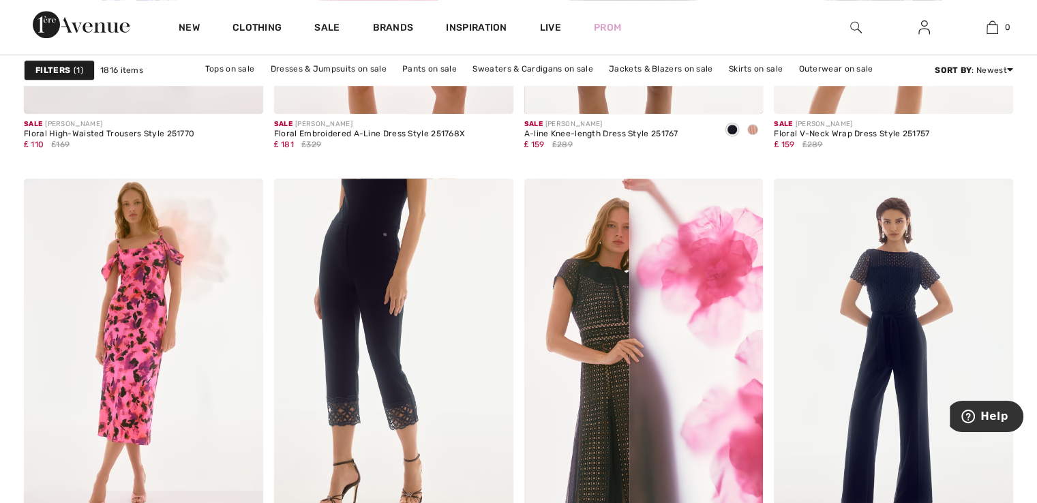
scroll to position [6273, 0]
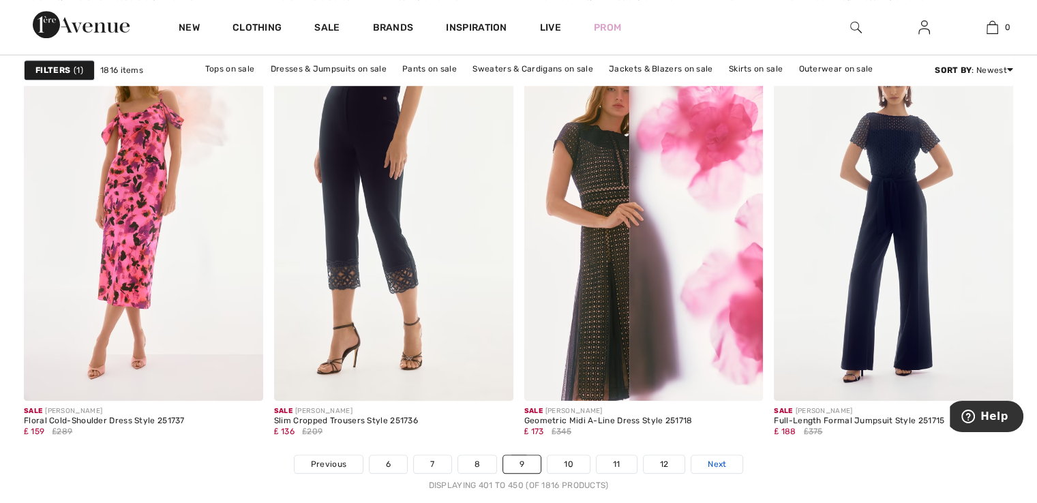
click at [729, 460] on link "Next" at bounding box center [716, 464] width 51 height 18
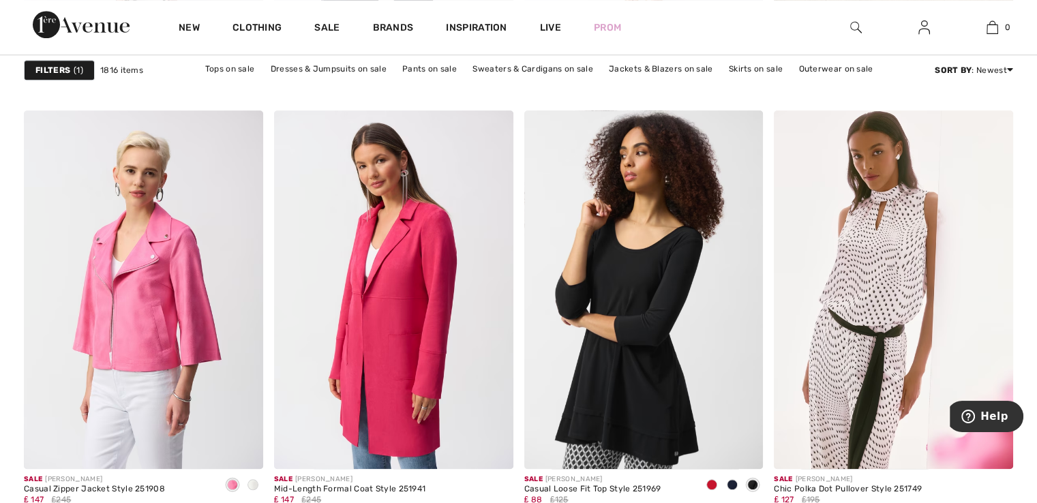
scroll to position [6477, 0]
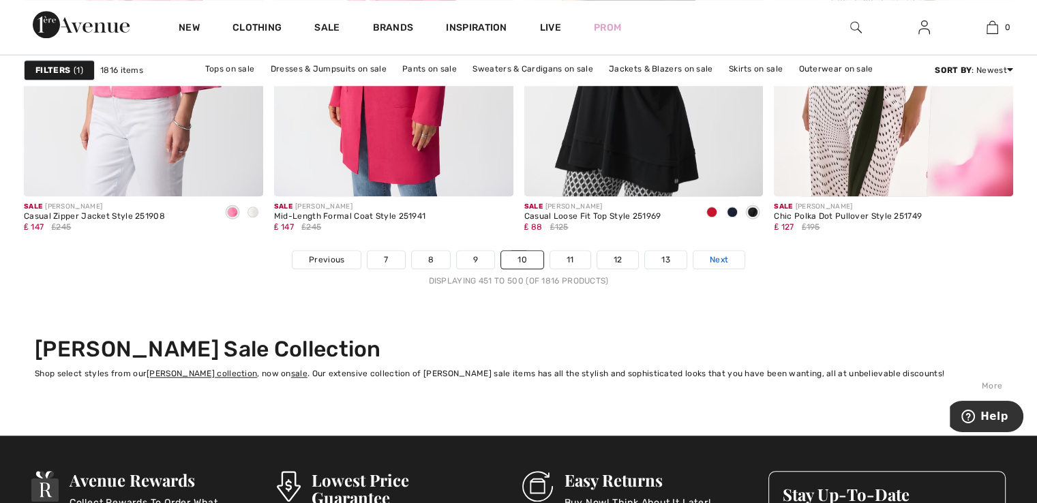
click at [729, 258] on link "Next" at bounding box center [718, 260] width 51 height 18
